Goal: Check status: Check status

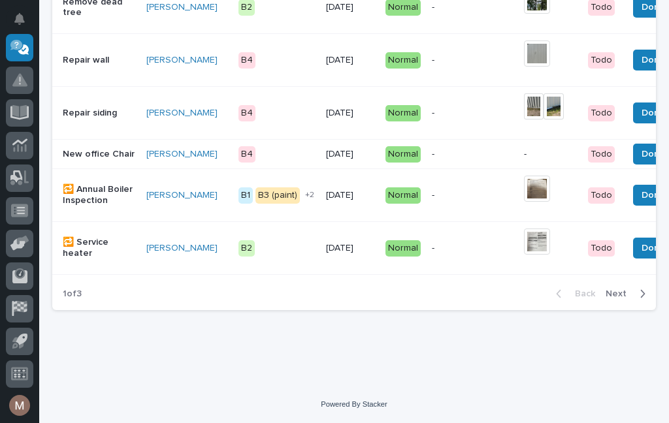
scroll to position [1157, 0]
click at [610, 299] on span "Next" at bounding box center [619, 294] width 29 height 12
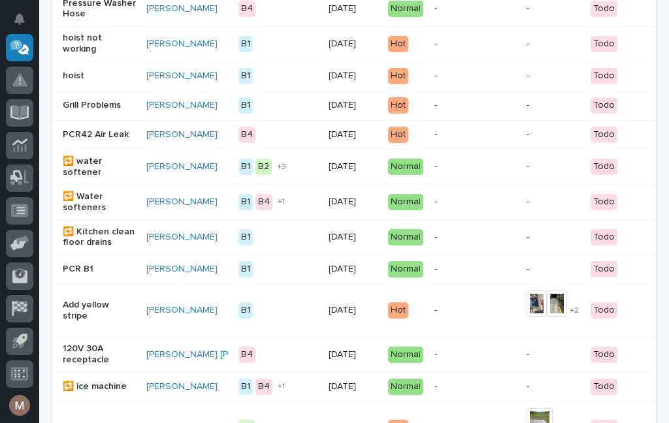
scroll to position [276, 0]
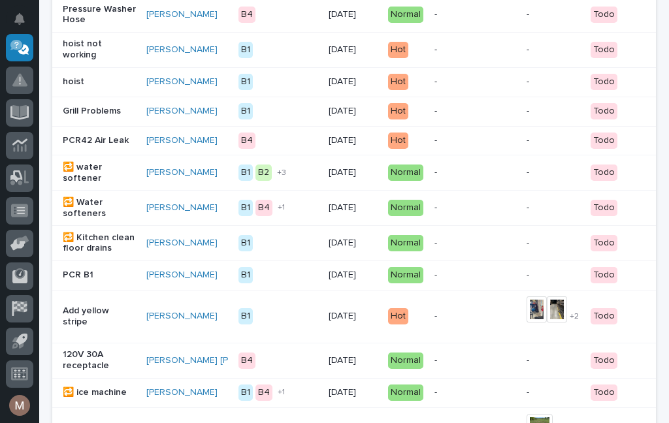
click at [80, 78] on td "hoist" at bounding box center [96, 81] width 89 height 29
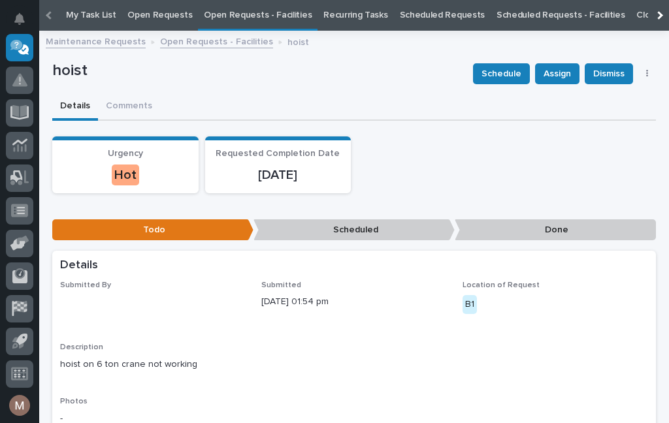
scroll to position [42, 0]
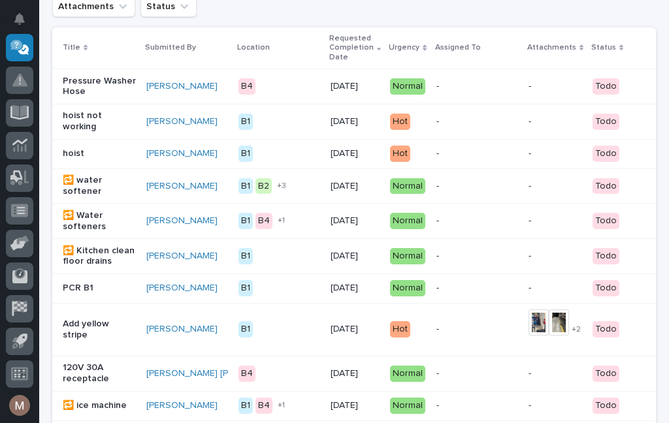
scroll to position [204, 0]
click at [88, 165] on div "hoist" at bounding box center [99, 155] width 73 height 22
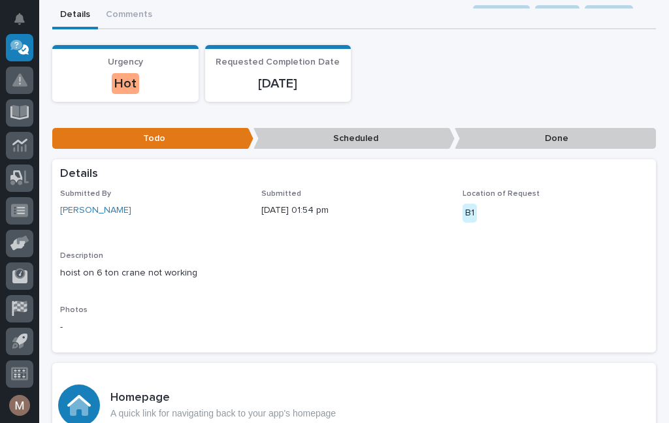
scroll to position [124, 0]
